Goal: Task Accomplishment & Management: Manage account settings

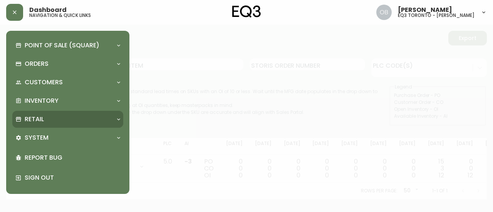
click at [43, 124] on div "Retail" at bounding box center [67, 119] width 111 height 17
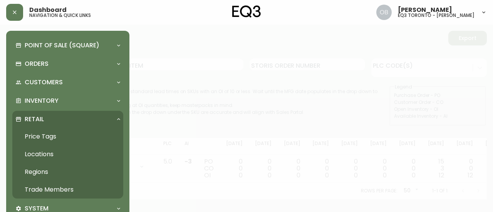
click at [46, 190] on link "Trade Members" at bounding box center [67, 190] width 111 height 18
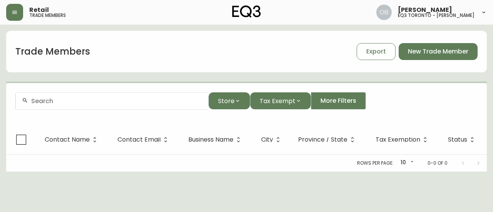
click at [76, 98] on input "text" at bounding box center [116, 100] width 171 height 7
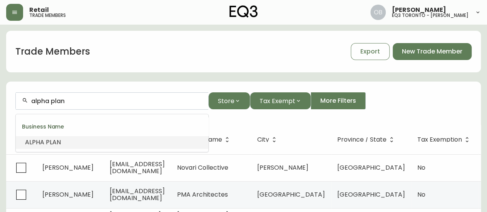
click at [66, 141] on li "ALPHA PLAN" at bounding box center [112, 142] width 193 height 13
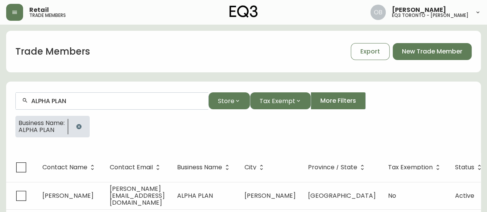
scroll to position [13, 0]
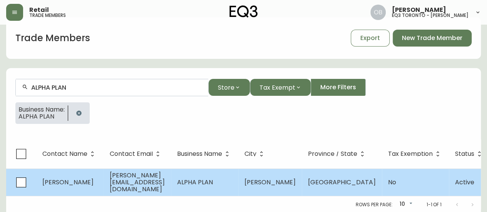
type input "ALPHA PLAN"
click at [239, 182] on td "ALPHA PLAN" at bounding box center [204, 182] width 67 height 27
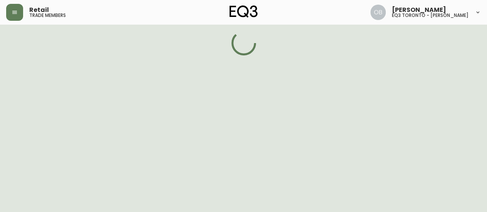
select select "ON"
select select "CA"
select select "CA_EN"
select select "Other"
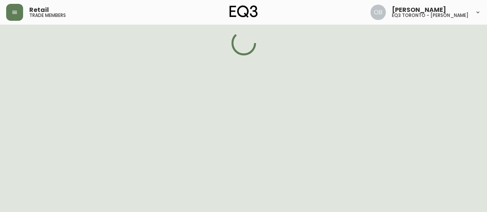
select select "false"
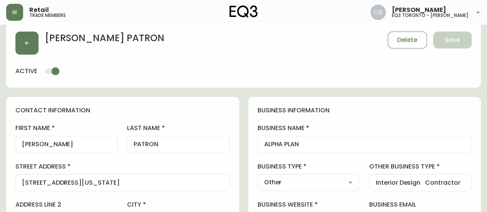
type input "EQ3 [GEOGRAPHIC_DATA] - [PERSON_NAME]"
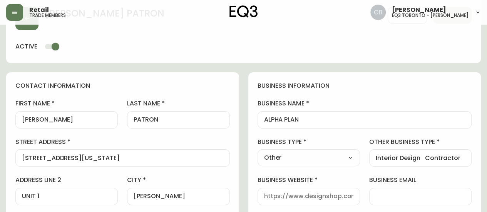
select select "cjw10z96s008u6gs0ccm7hd19"
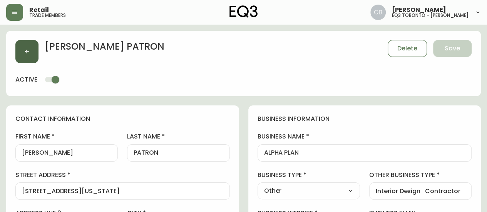
click at [28, 50] on icon "button" at bounding box center [27, 52] width 6 height 6
